Goal: Task Accomplishment & Management: Use online tool/utility

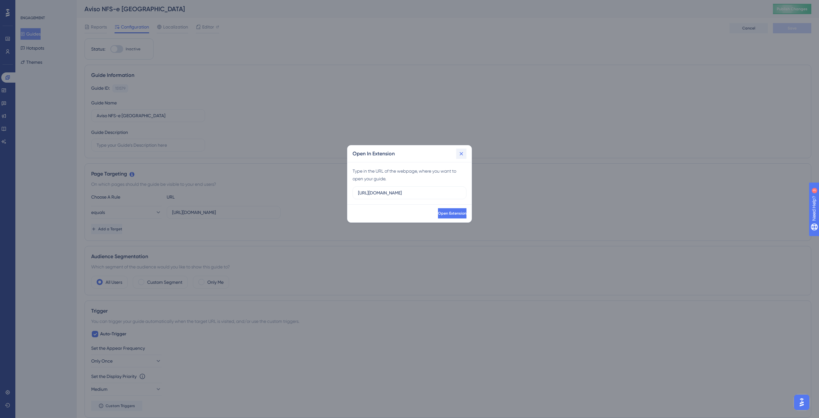
click at [462, 154] on icon at bounding box center [461, 153] width 6 height 6
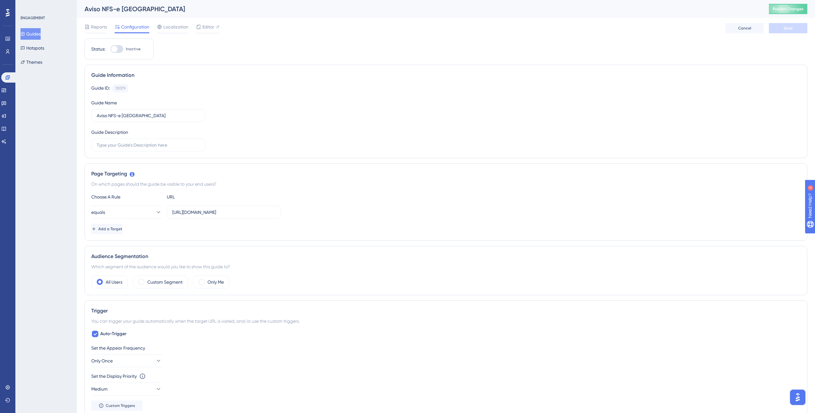
click at [36, 34] on button "Guides" at bounding box center [30, 34] width 20 height 12
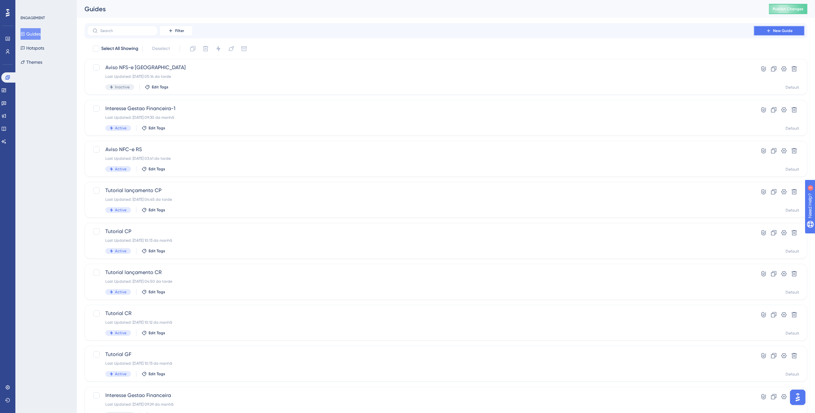
click at [783, 32] on span "New Guide" at bounding box center [783, 30] width 20 height 5
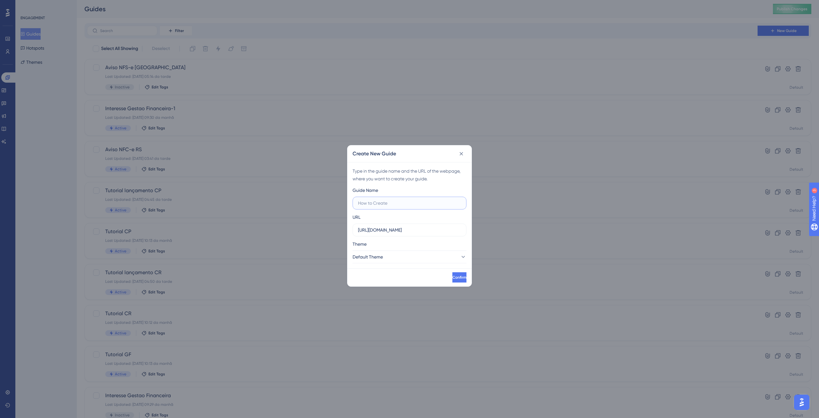
click at [376, 202] on input "text" at bounding box center [409, 202] width 103 height 7
paste input "[URL][DOMAIN_NAME]"
type input "[URL][DOMAIN_NAME]"
type input "Hint aviso NFS-e PoA"
drag, startPoint x: 422, startPoint y: 233, endPoint x: 313, endPoint y: 236, distance: 109.2
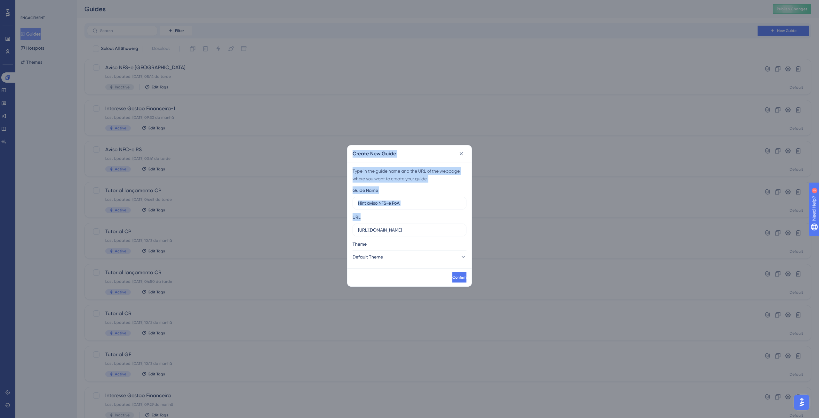
click at [314, 237] on div "Create New Guide Type in the guide name and the URL of the webpage, where you w…" at bounding box center [409, 209] width 819 height 418
click at [427, 228] on input "[URL][DOMAIN_NAME]" at bounding box center [409, 229] width 103 height 7
click at [429, 230] on input "[URL][DOMAIN_NAME]" at bounding box center [409, 229] width 103 height 7
drag, startPoint x: 430, startPoint y: 230, endPoint x: 358, endPoint y: 231, distance: 71.7
click at [358, 231] on label "[URL][DOMAIN_NAME]" at bounding box center [410, 229] width 114 height 13
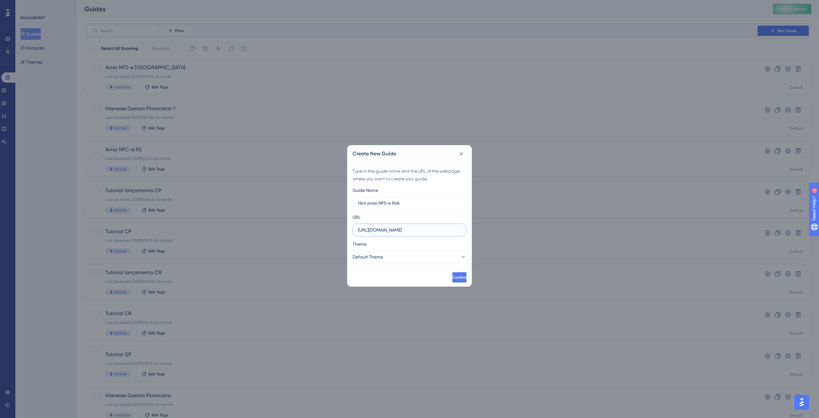
paste input "-[URL]"
type input "[URL][DOMAIN_NAME]"
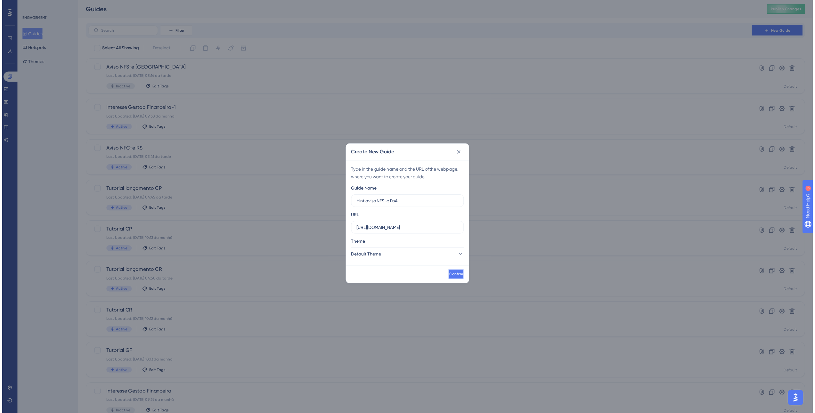
scroll to position [0, 0]
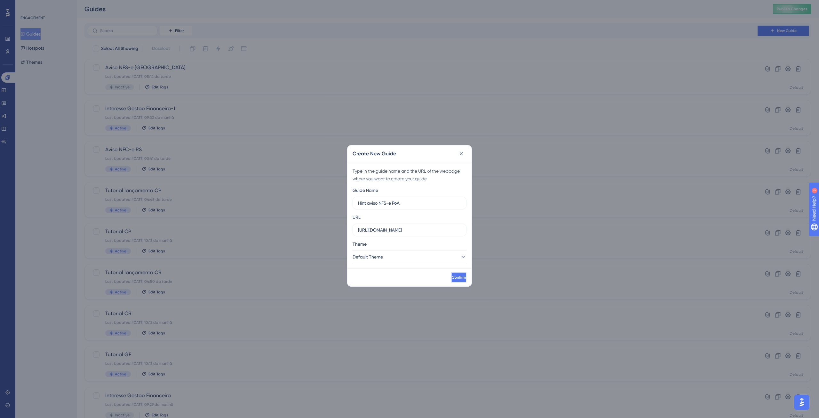
click at [452, 274] on button "Confirm" at bounding box center [458, 277] width 15 height 10
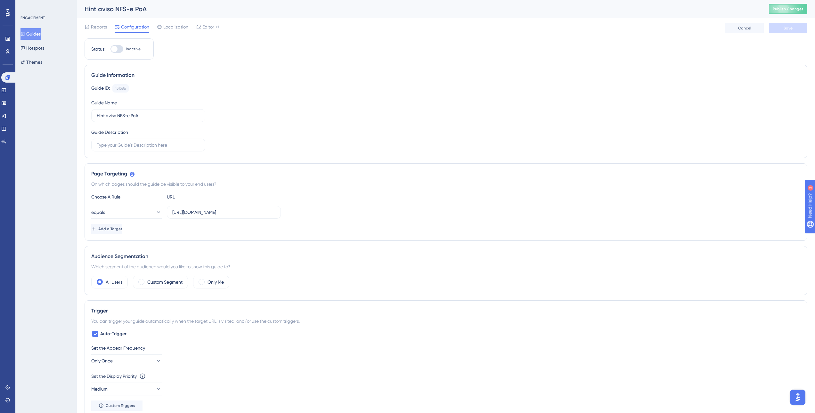
click at [35, 34] on button "Guides" at bounding box center [30, 34] width 20 height 12
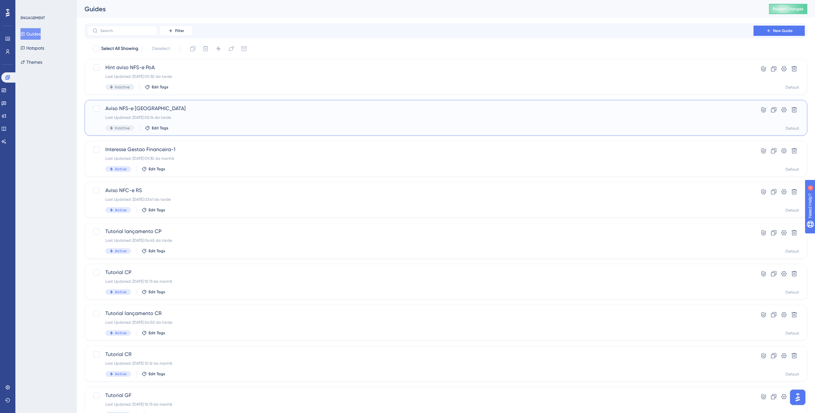
click at [190, 113] on div "Aviso NFS-e [GEOGRAPHIC_DATA] Last Updated: [DATE] 05:14 da tarde Inactive Edit…" at bounding box center [420, 118] width 630 height 26
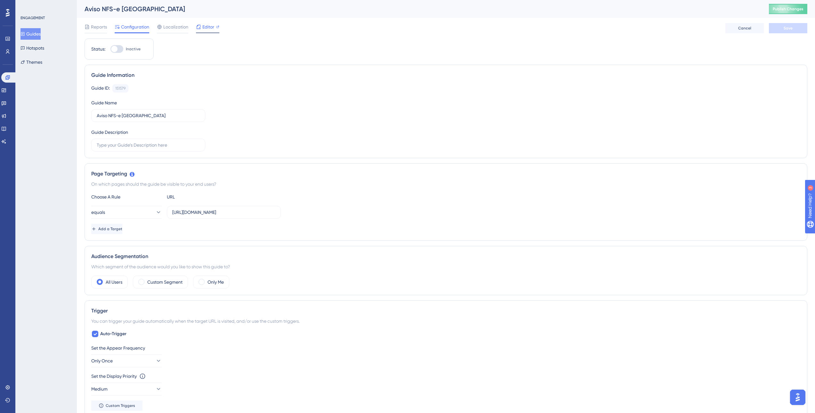
click at [203, 28] on span "Editor" at bounding box center [208, 27] width 12 height 8
drag, startPoint x: 212, startPoint y: 28, endPoint x: 408, endPoint y: 36, distance: 197.0
click at [408, 36] on div "Reports Configuration Localization Editor Cancel Save" at bounding box center [446, 28] width 722 height 20
click at [36, 34] on button "Guides" at bounding box center [30, 34] width 20 height 12
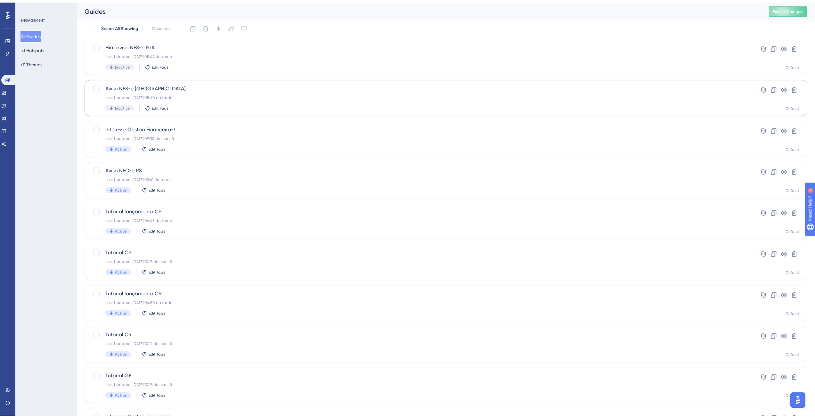
scroll to position [79, 0]
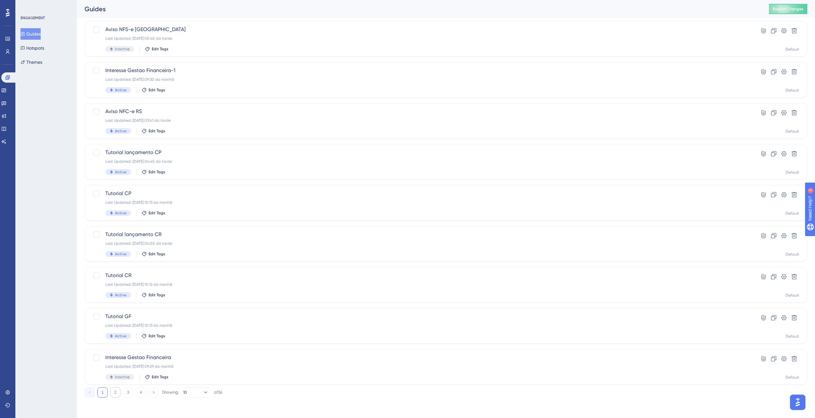
click at [118, 393] on button "2" at bounding box center [115, 392] width 10 height 10
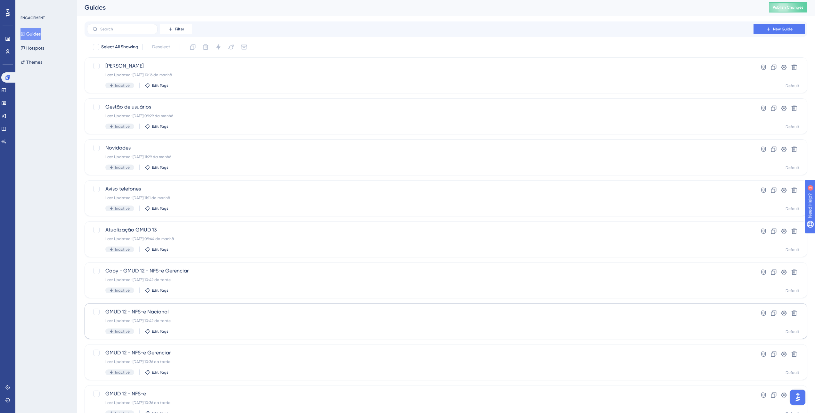
scroll to position [0, 0]
click at [170, 64] on span "[PERSON_NAME]" at bounding box center [420, 68] width 630 height 8
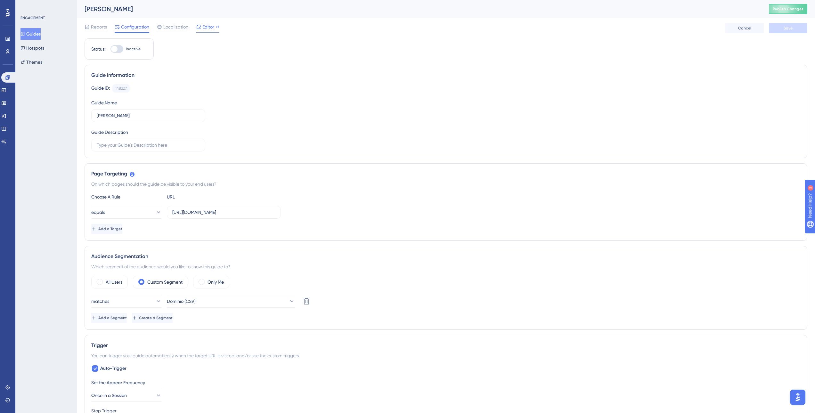
click at [203, 29] on span "Editor" at bounding box center [208, 27] width 12 height 8
click at [31, 35] on button "Guides" at bounding box center [30, 34] width 20 height 12
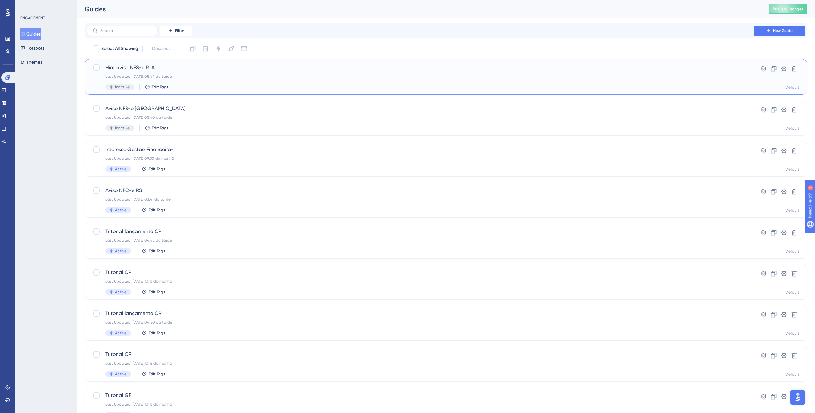
click at [220, 74] on div "Last Updated: [DATE] 05:44 da tarde" at bounding box center [420, 76] width 630 height 5
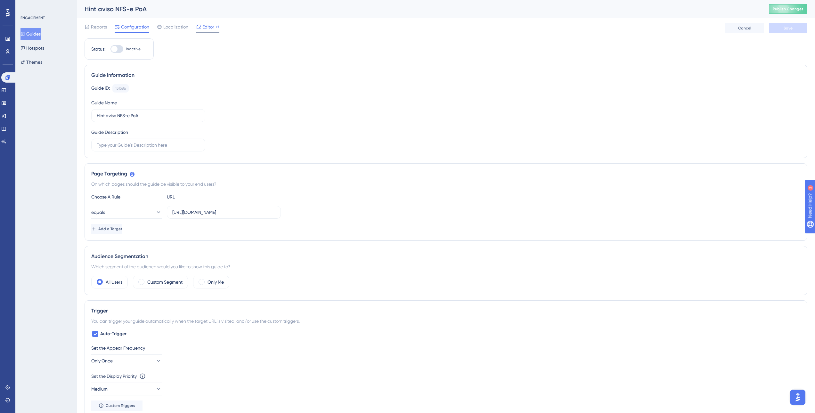
click at [205, 25] on span "Editor" at bounding box center [208, 27] width 12 height 8
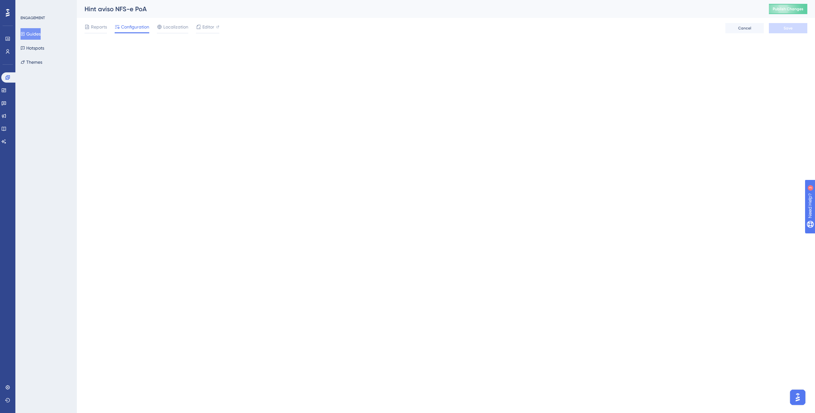
click at [39, 34] on button "Guides" at bounding box center [30, 34] width 20 height 12
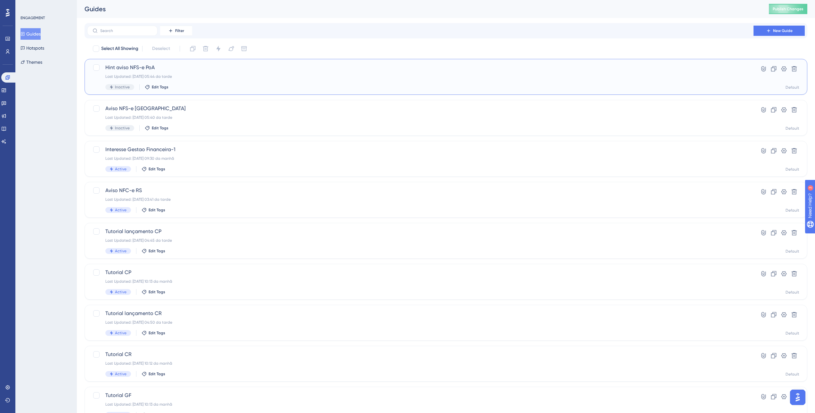
click at [192, 70] on span "Hint aviso NFS-e PoA" at bounding box center [420, 68] width 630 height 8
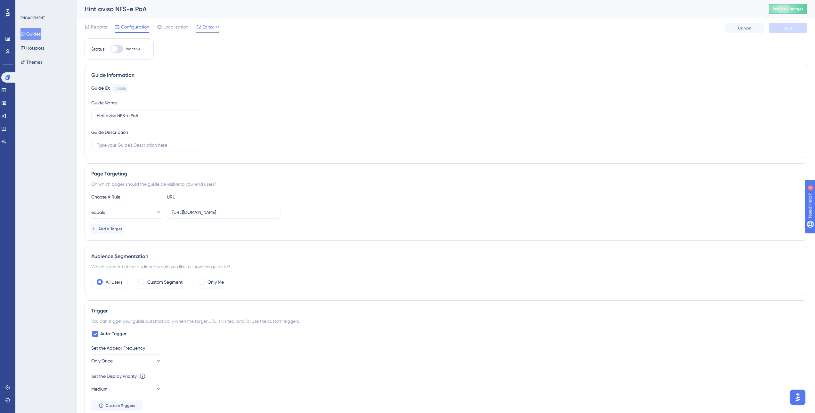
click at [201, 24] on div at bounding box center [198, 27] width 5 height 8
